Goal: Complete application form

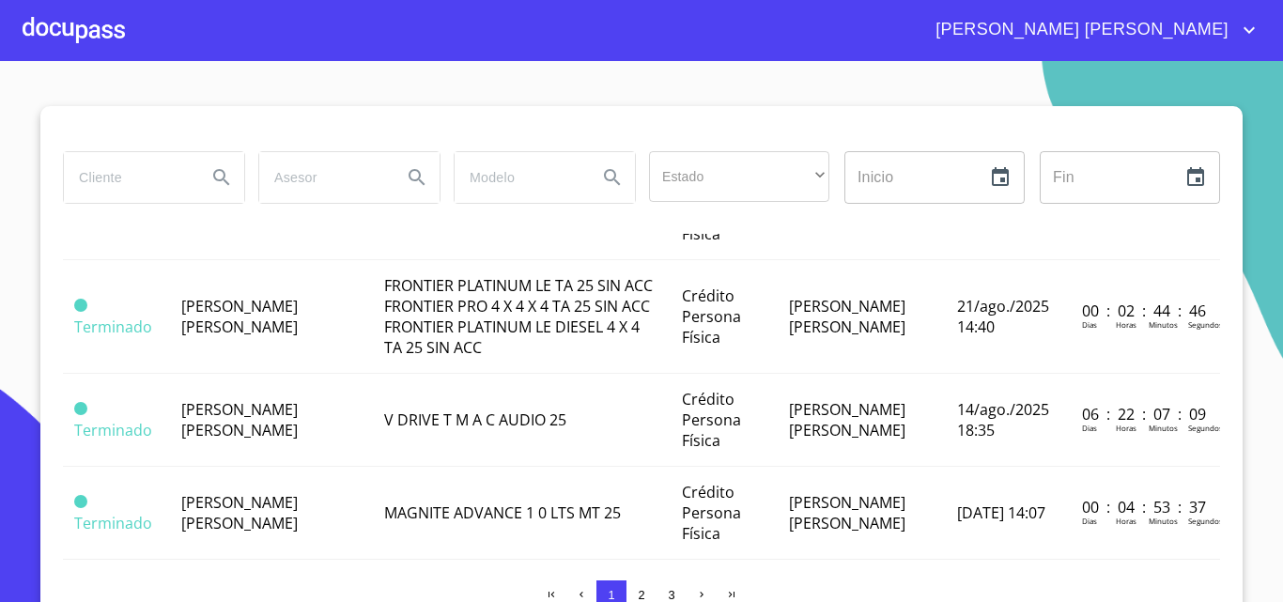
scroll to position [469, 0]
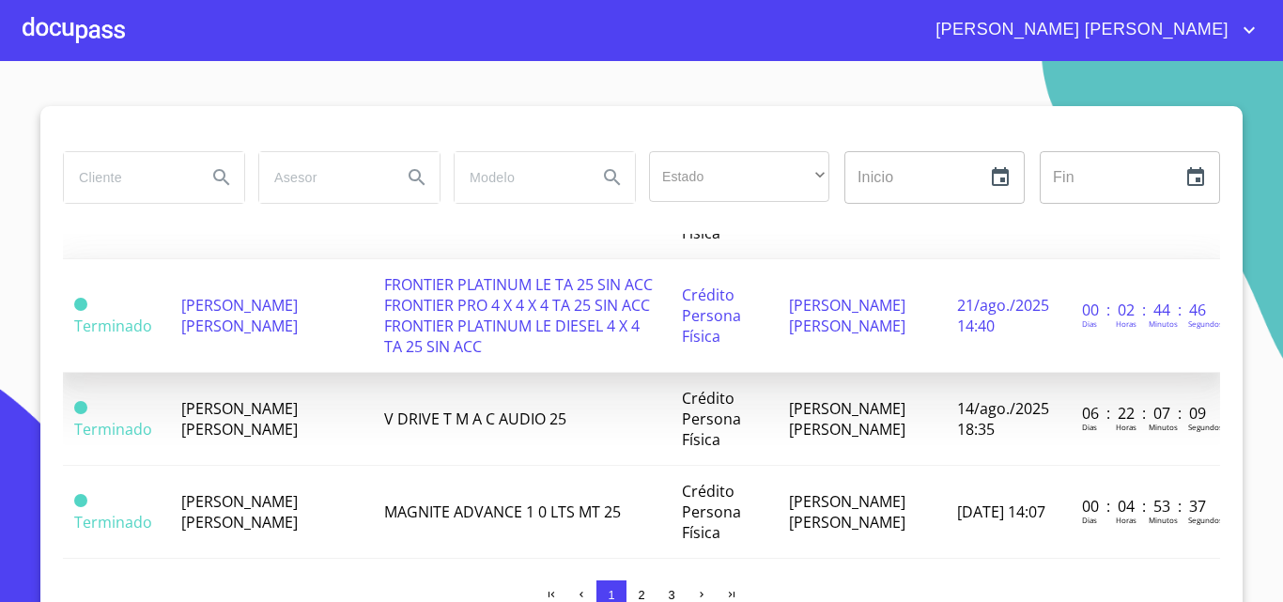
click at [433, 338] on span "FRONTIER PLATINUM LE TA 25 SIN ACC FRONTIER PRO 4 X 4 X 4 TA 25 SIN ACC FRONTIE…" at bounding box center [518, 315] width 269 height 83
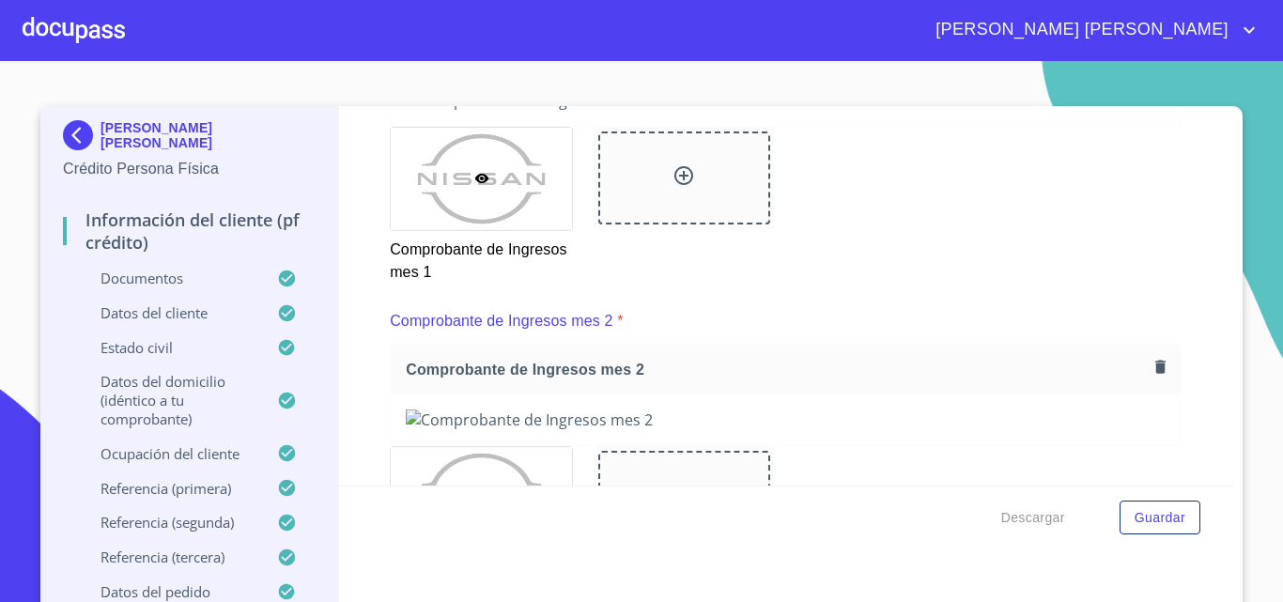
scroll to position [1753, 0]
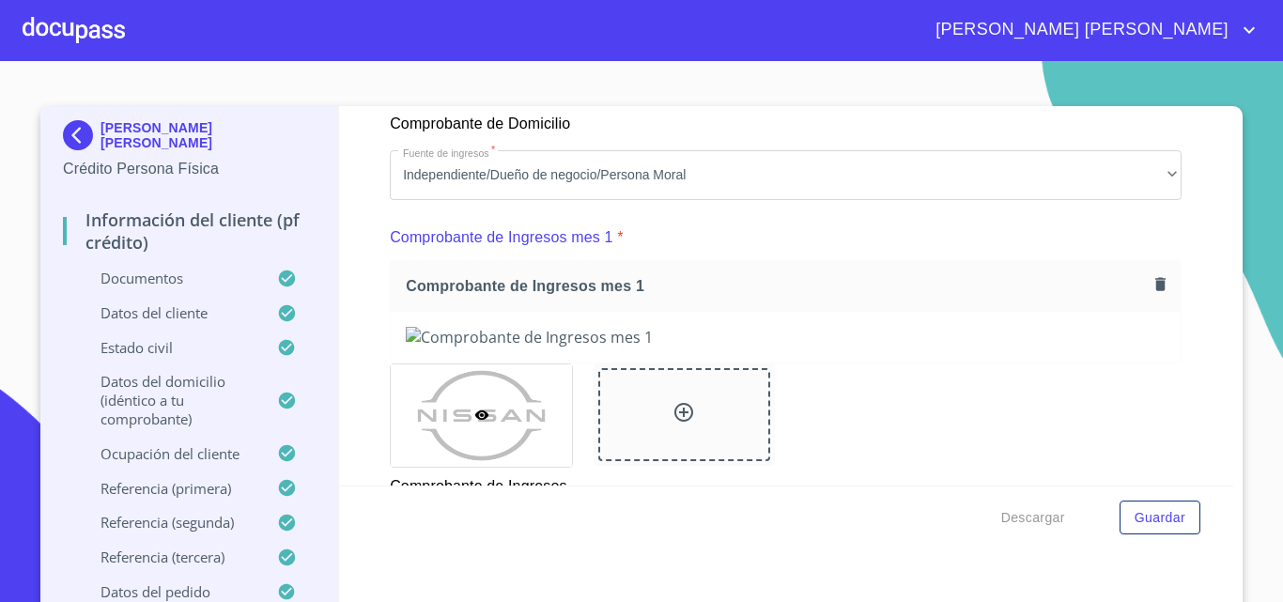
click at [1155, 290] on icon "button" at bounding box center [1160, 283] width 10 height 13
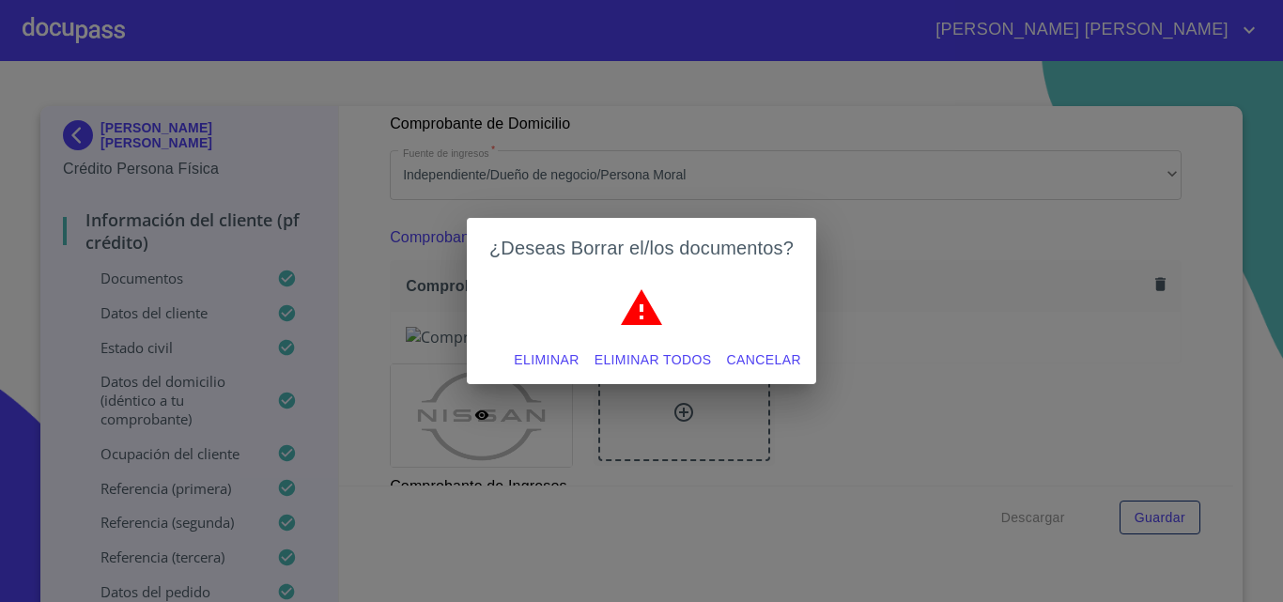
click at [544, 363] on span "Eliminar" at bounding box center [546, 359] width 65 height 23
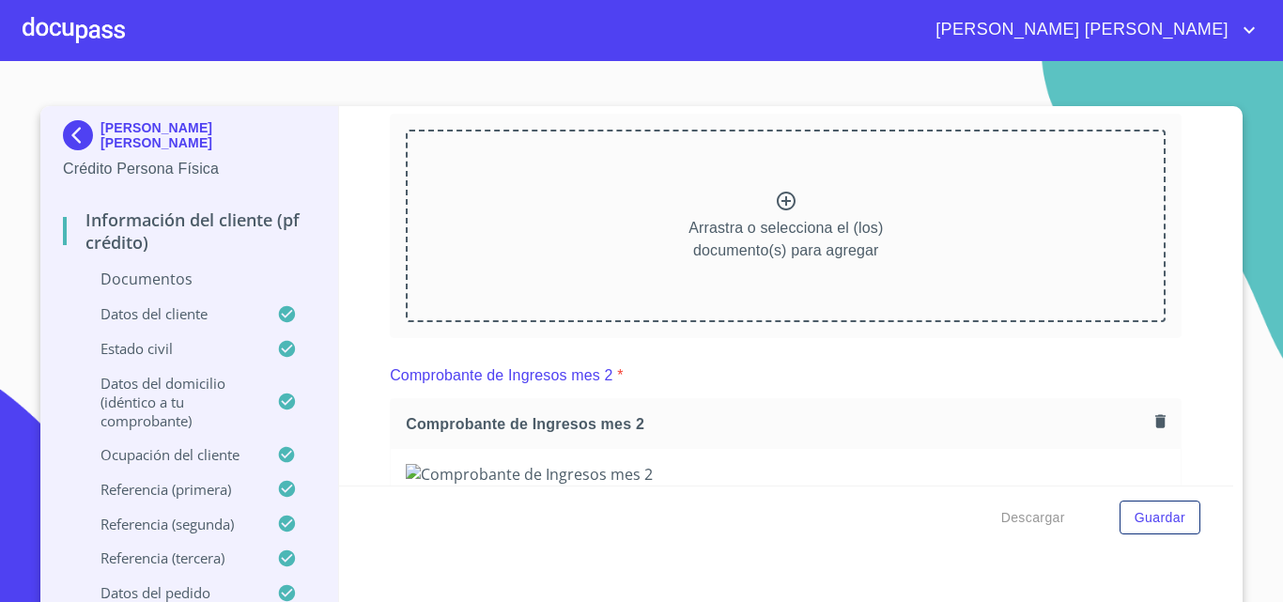
scroll to position [1941, 0]
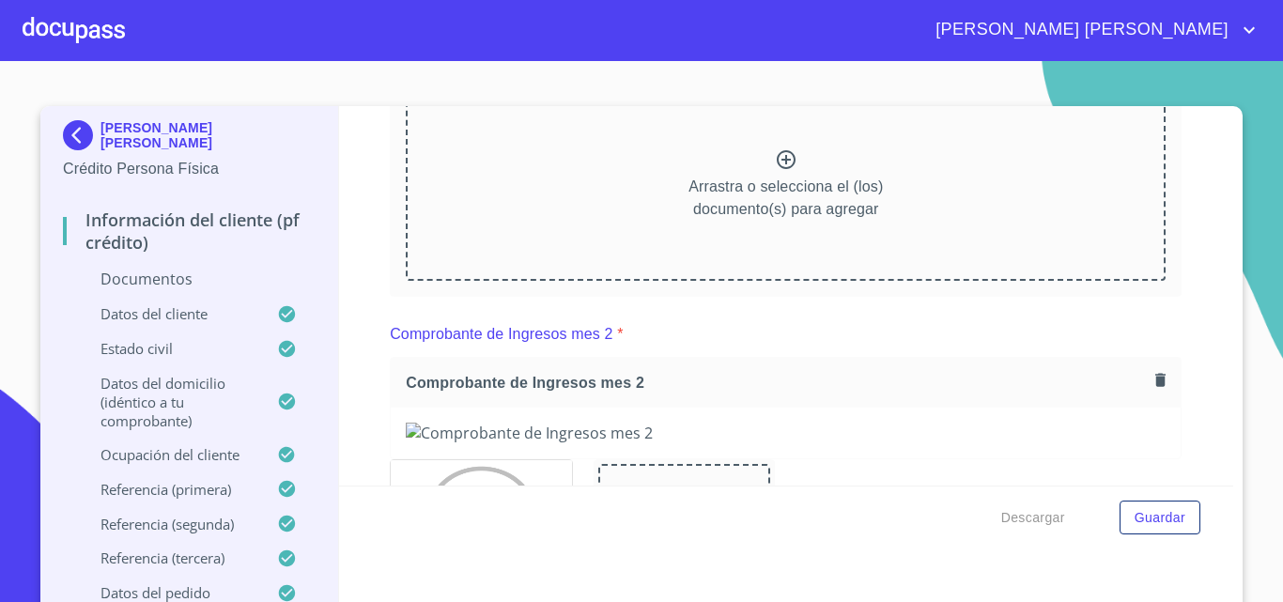
click at [781, 171] on icon at bounding box center [786, 159] width 23 height 23
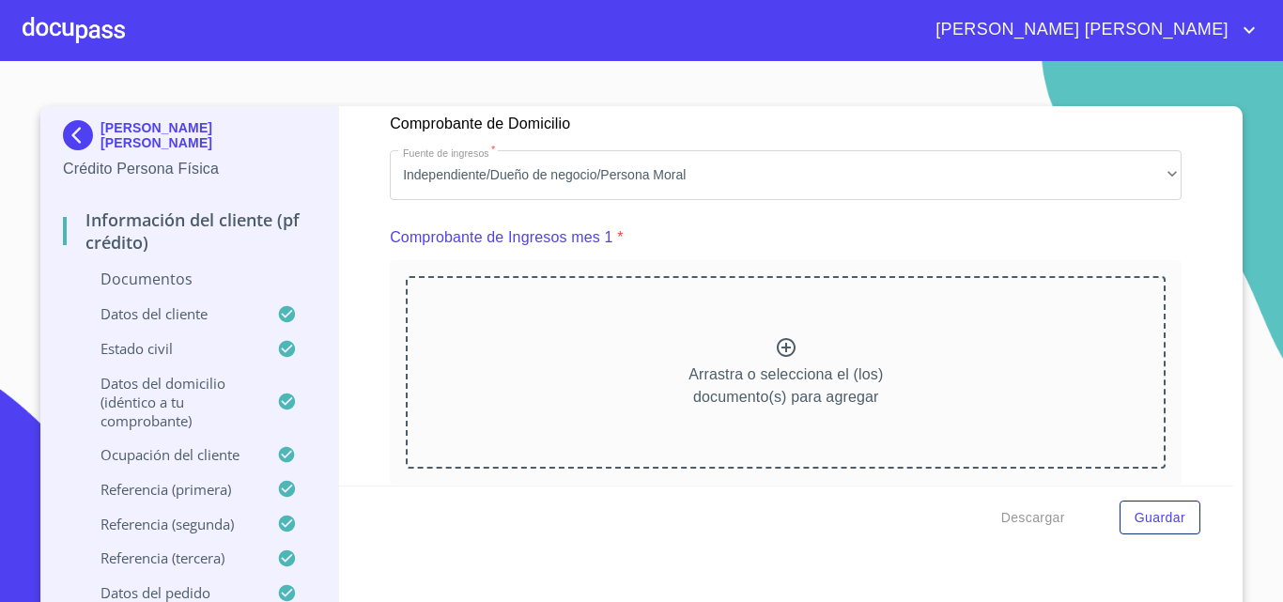
click at [762, 355] on div "Arrastra o selecciona el (los) documento(s) para agregar" at bounding box center [786, 372] width 760 height 192
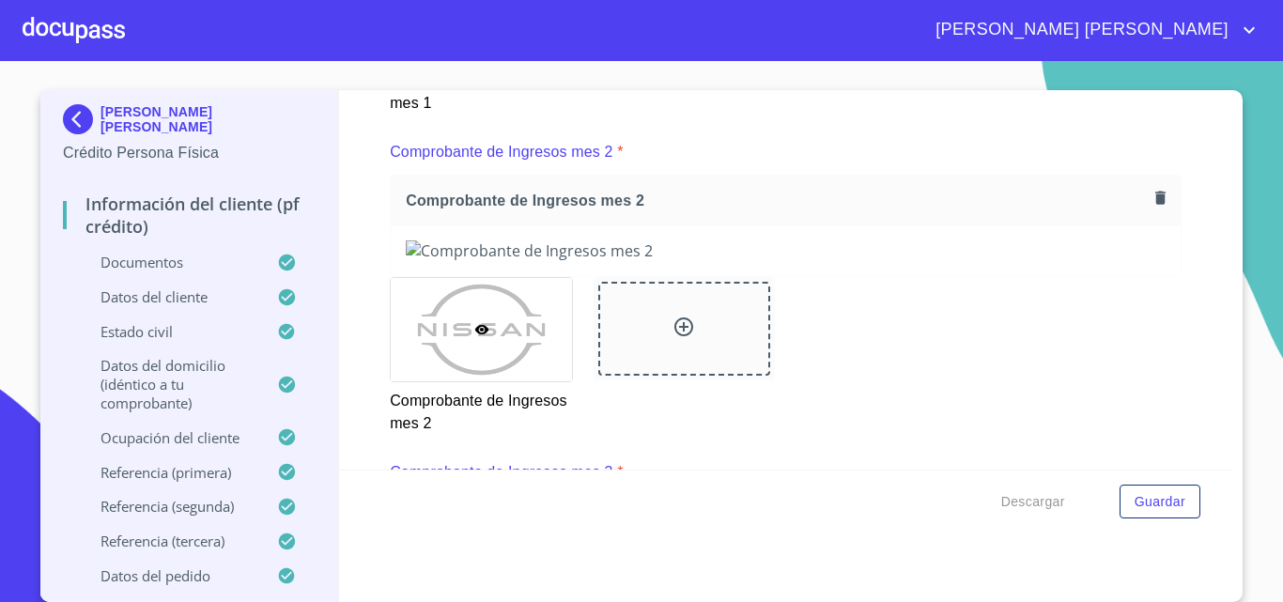
scroll to position [2692, 0]
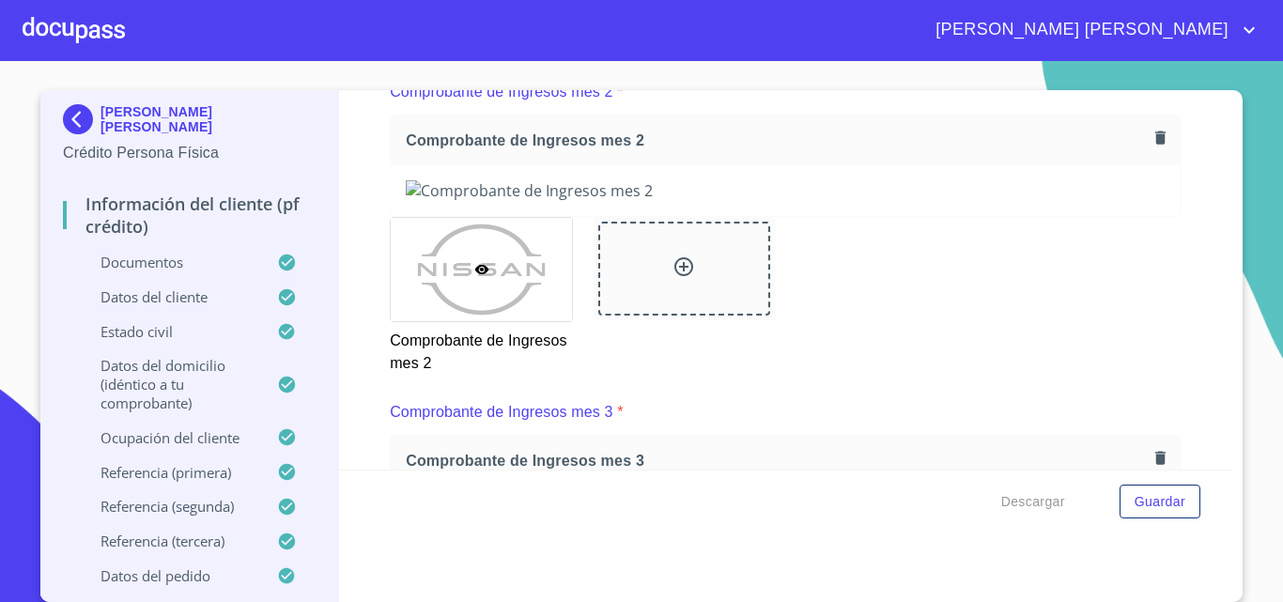
click at [1151, 146] on icon "button" at bounding box center [1160, 138] width 18 height 18
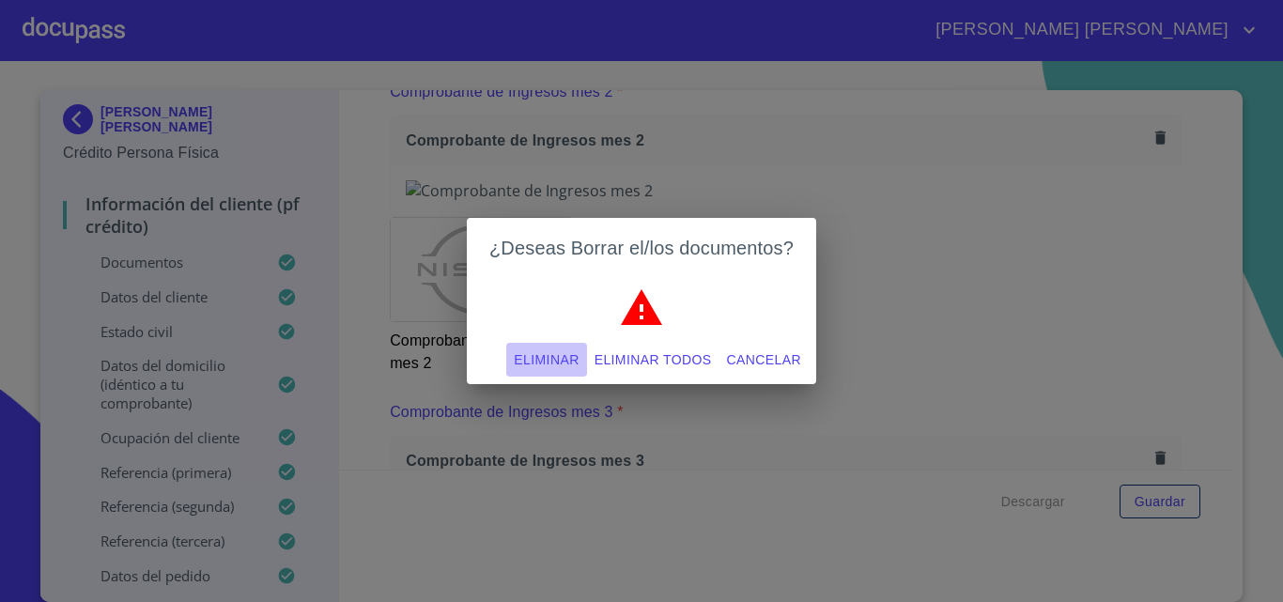
click at [518, 364] on span "Eliminar" at bounding box center [546, 359] width 65 height 23
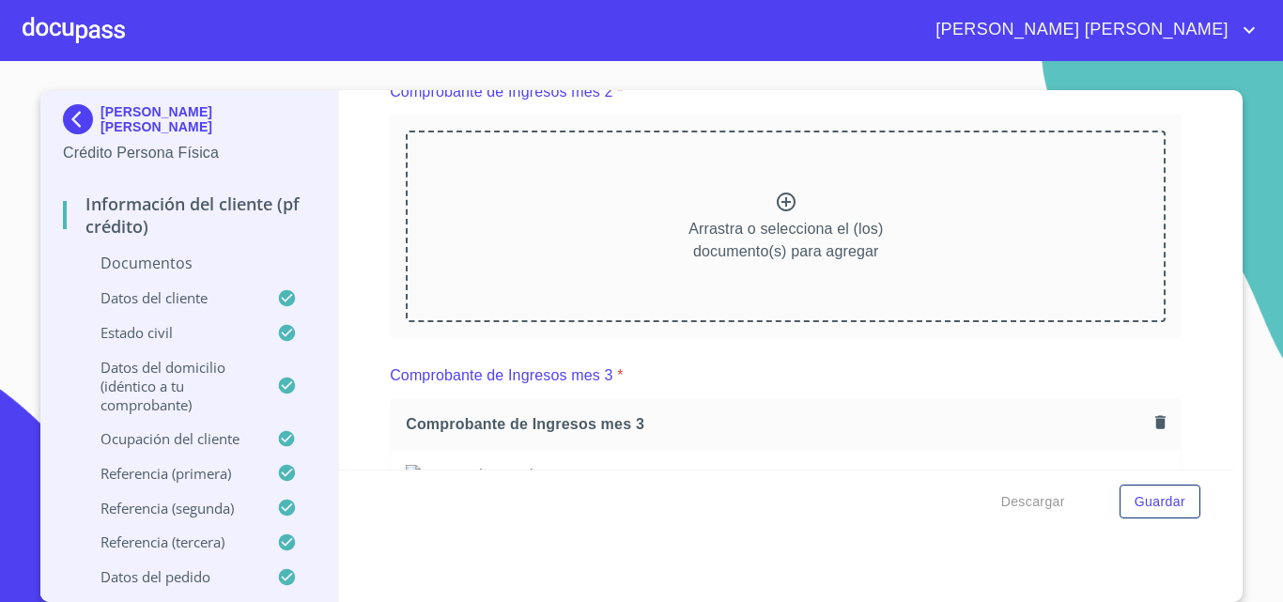
click at [775, 213] on icon at bounding box center [786, 202] width 23 height 23
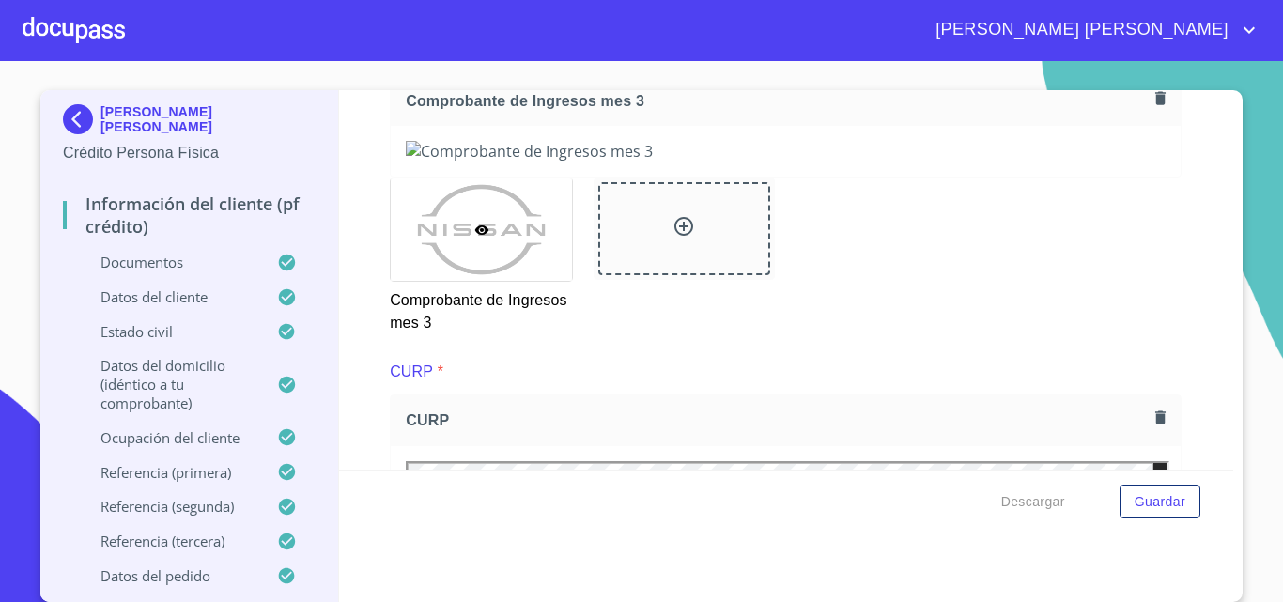
scroll to position [3443, 0]
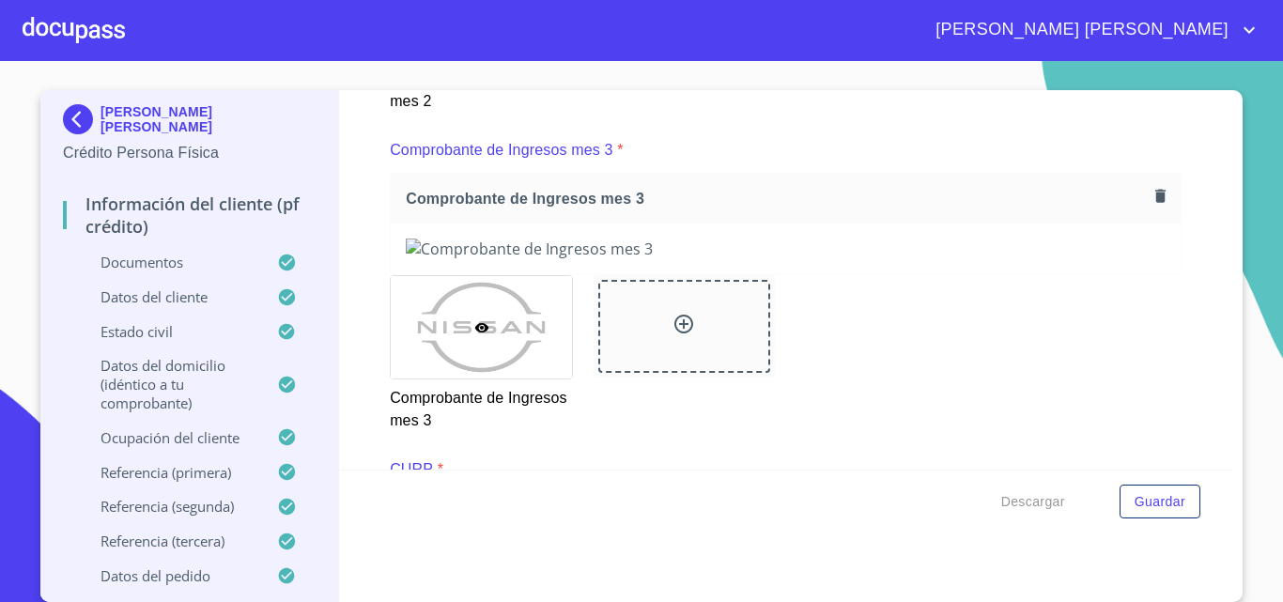
click at [1155, 202] on icon "button" at bounding box center [1160, 195] width 10 height 13
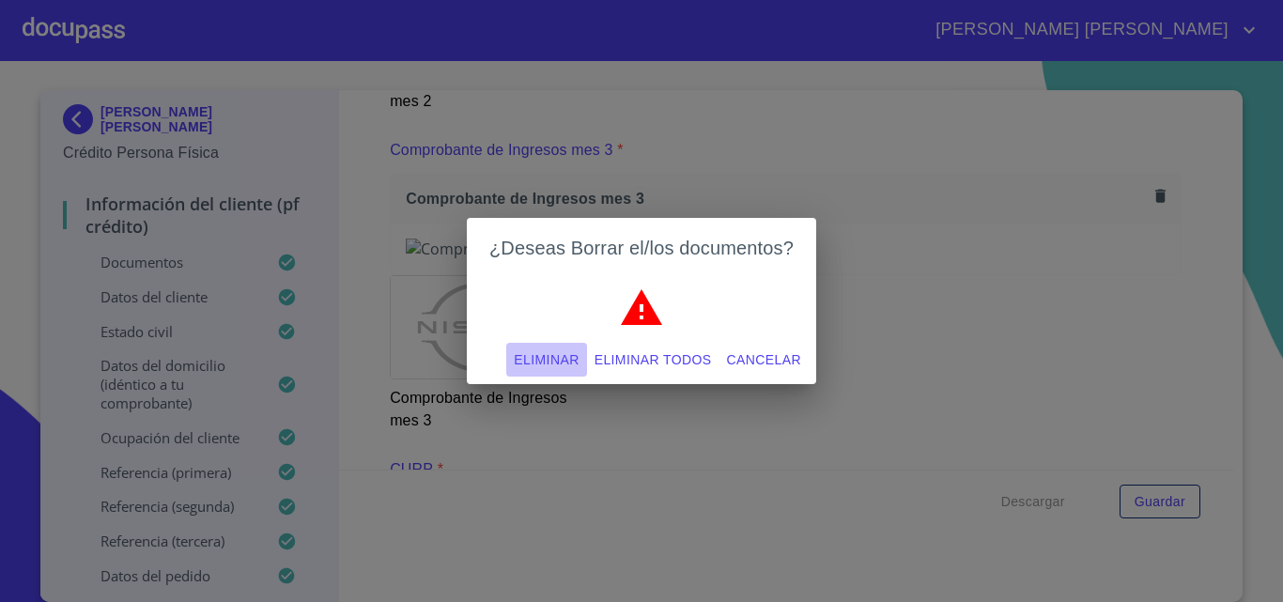
click at [562, 353] on span "Eliminar" at bounding box center [546, 359] width 65 height 23
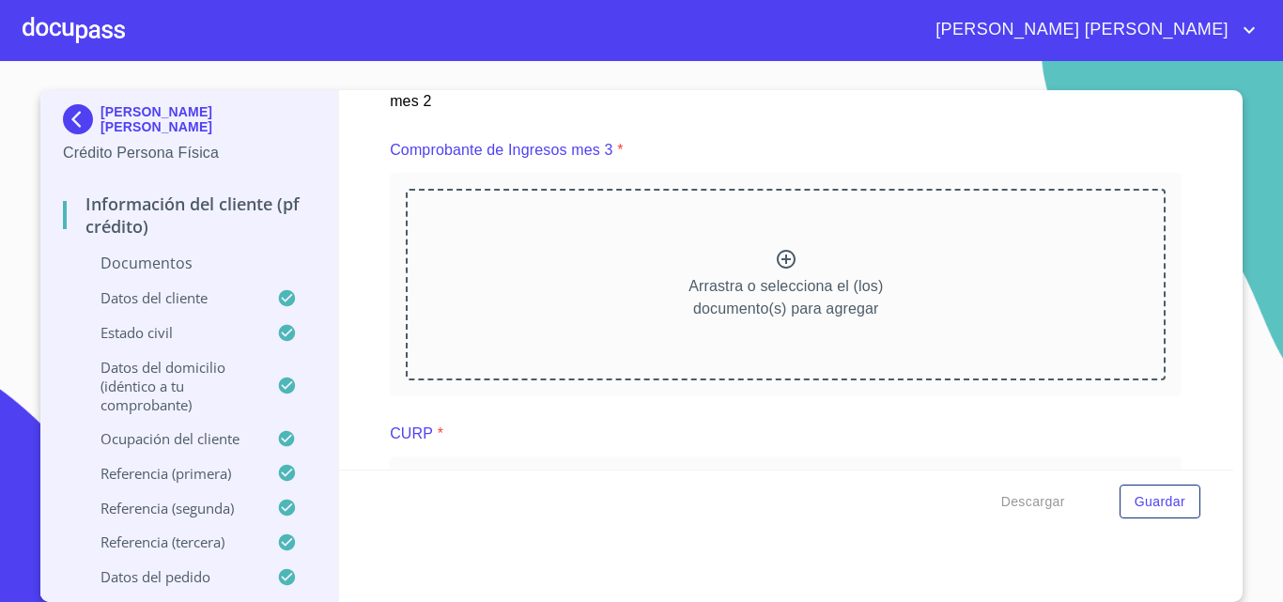
click at [778, 270] on icon at bounding box center [786, 259] width 23 height 23
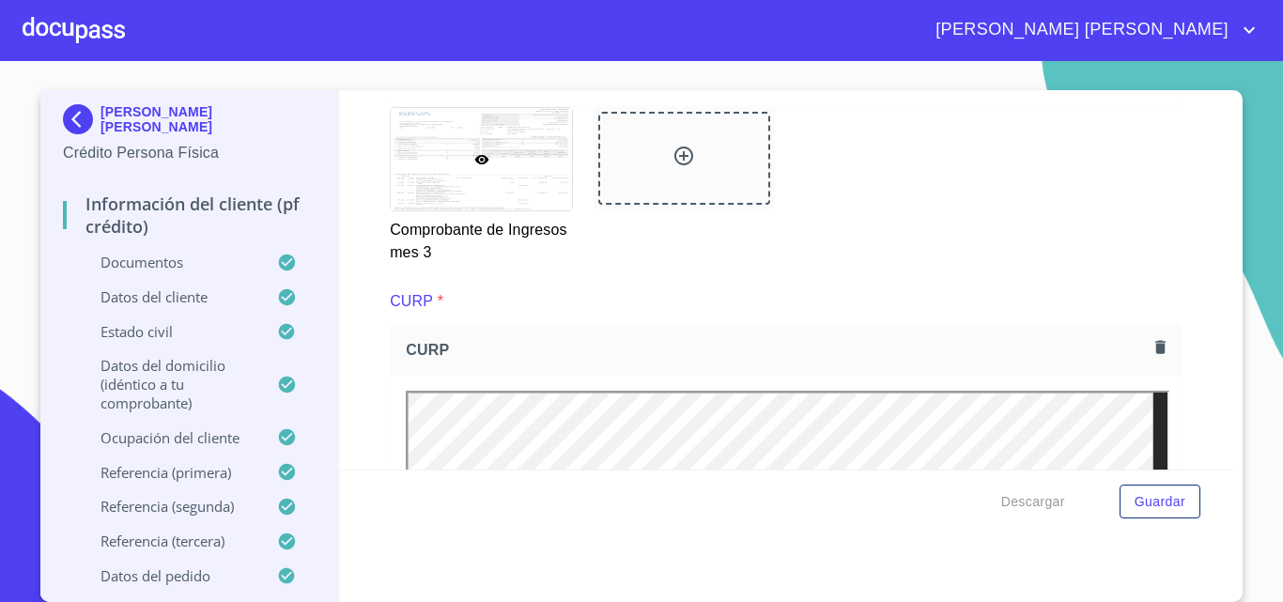
scroll to position [4570, 0]
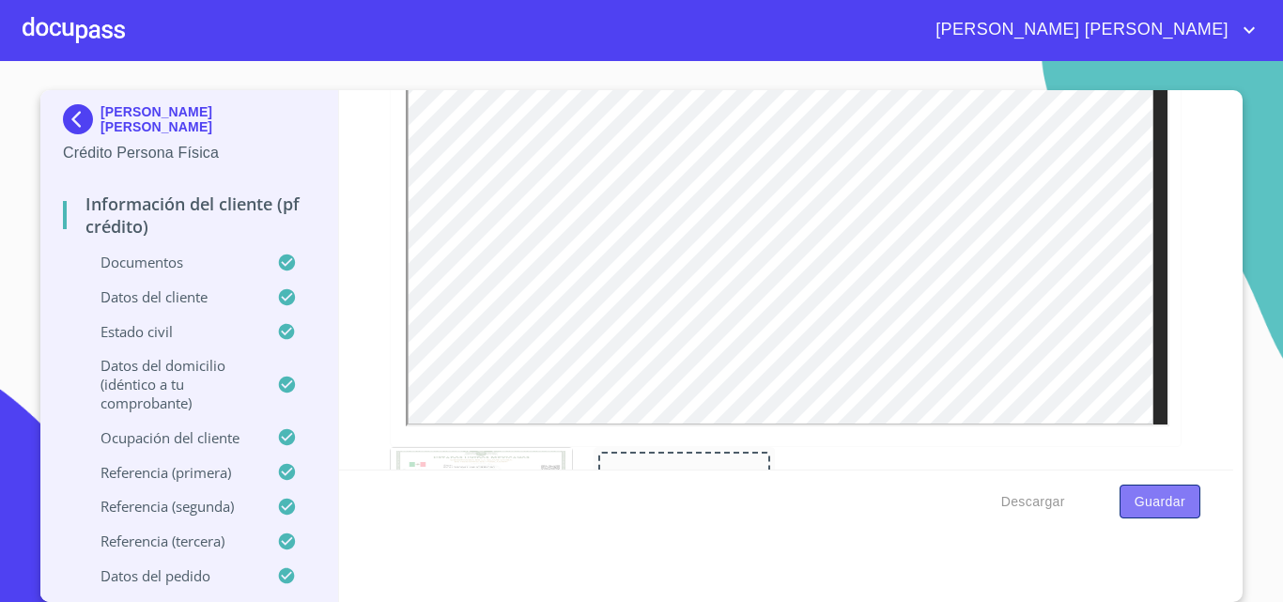
click at [1146, 506] on span "Guardar" at bounding box center [1159, 501] width 51 height 23
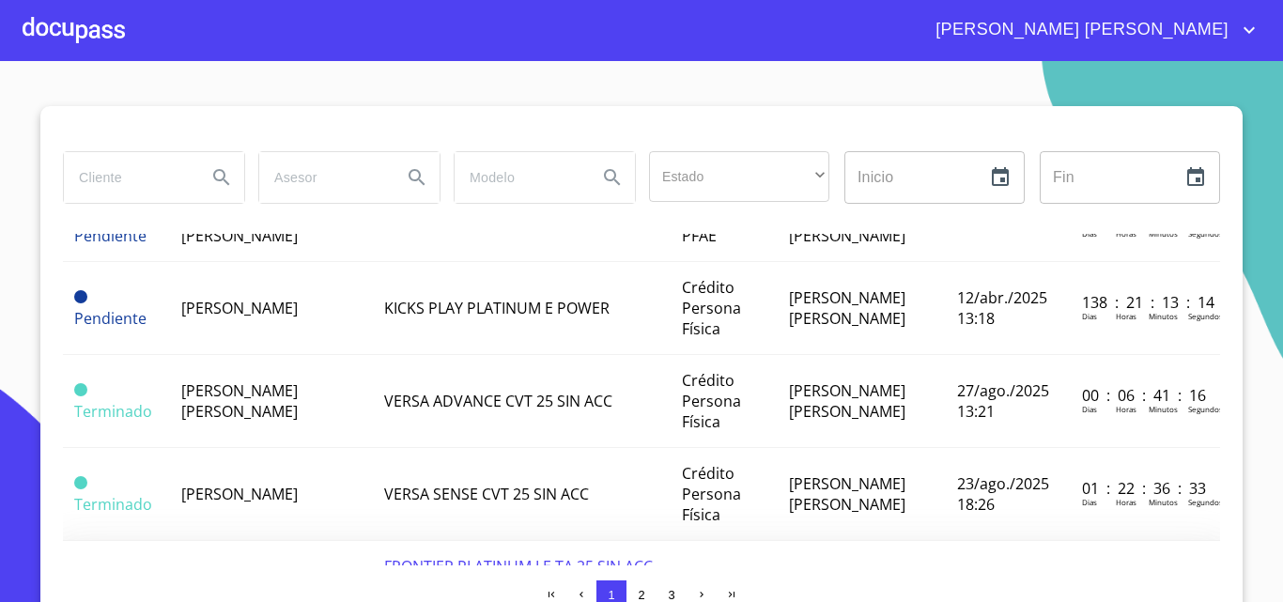
scroll to position [376, 0]
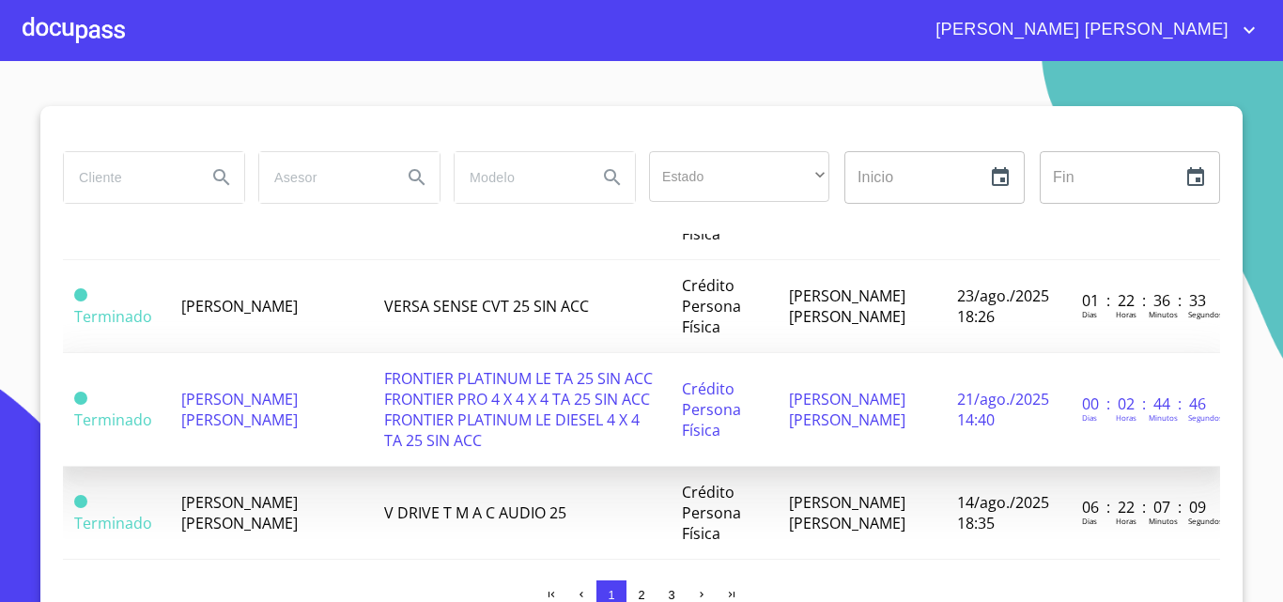
click at [298, 423] on span "[PERSON_NAME] [PERSON_NAME]" at bounding box center [239, 409] width 116 height 41
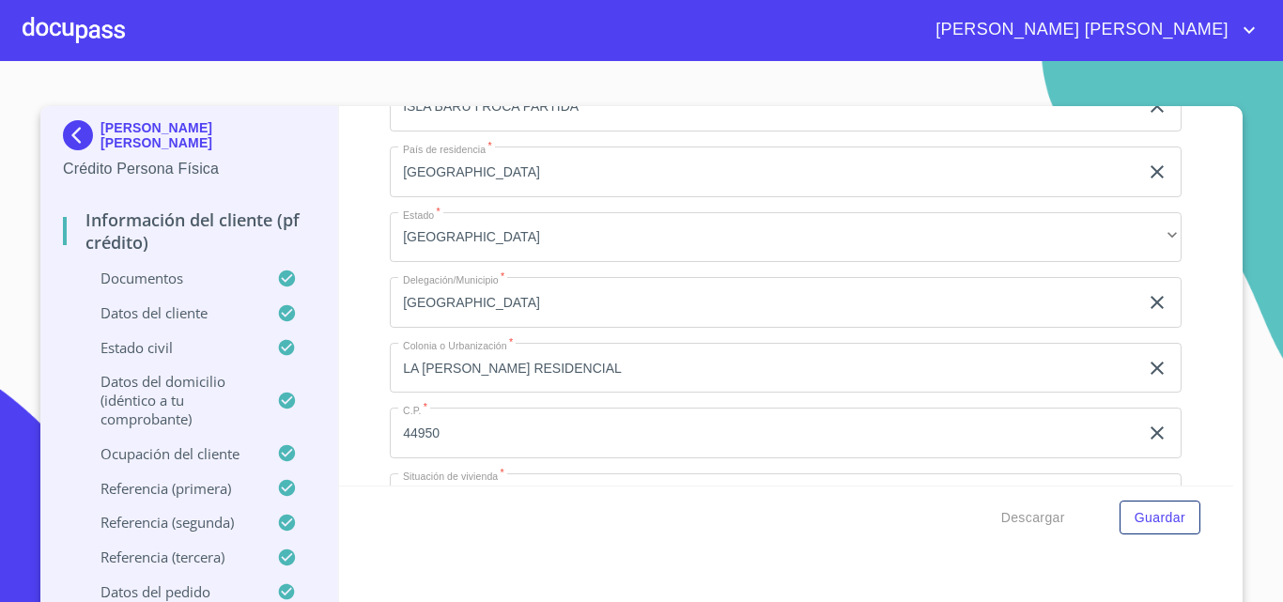
scroll to position [6839, 0]
